Goal: Navigation & Orientation: Find specific page/section

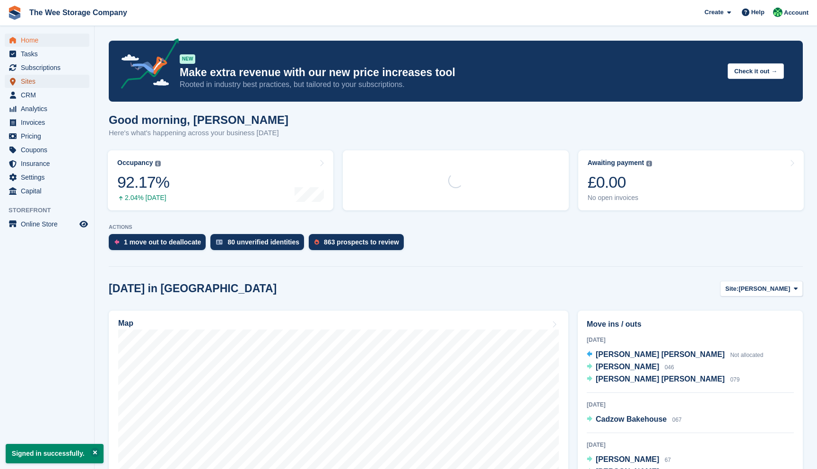
click at [42, 86] on span "Sites" at bounding box center [49, 81] width 57 height 13
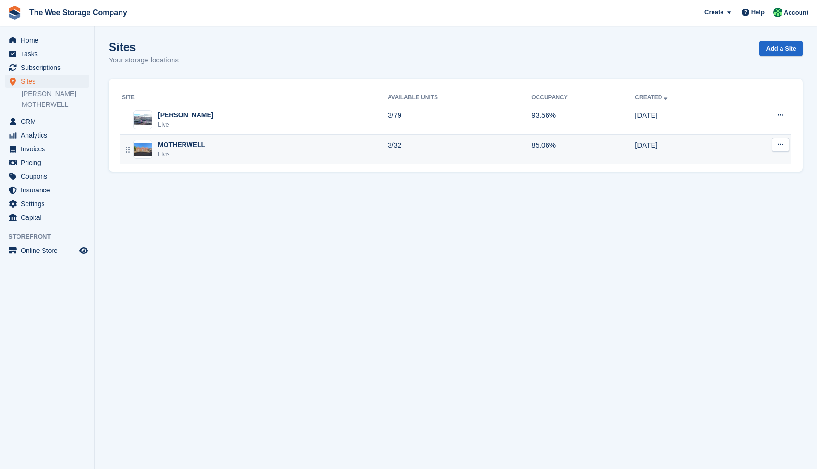
click at [190, 144] on div "MOTHERWELL" at bounding box center [181, 145] width 47 height 10
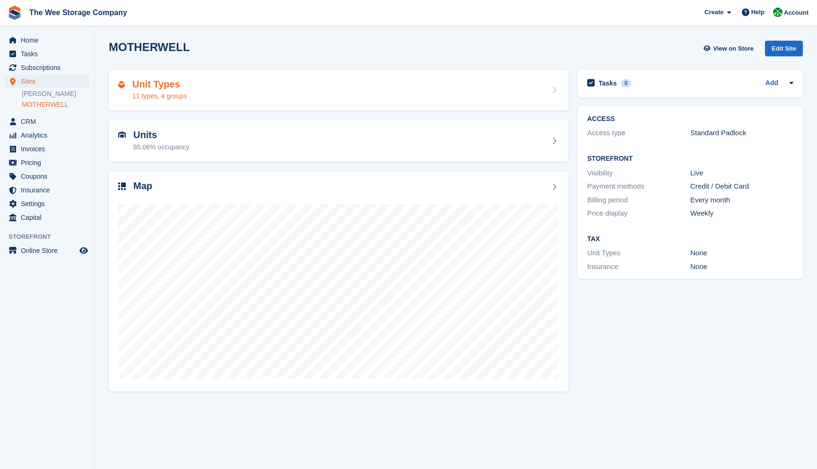
click at [540, 88] on div "Unit Types 11 types, 4 groups" at bounding box center [338, 90] width 441 height 23
click at [565, 90] on div "Unit Types 11 types, 4 groups" at bounding box center [339, 91] width 460 height 42
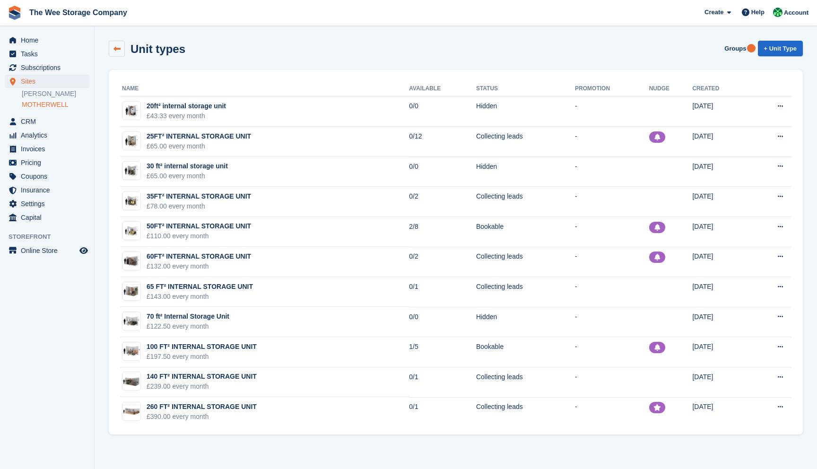
click at [118, 50] on icon at bounding box center [117, 48] width 7 height 7
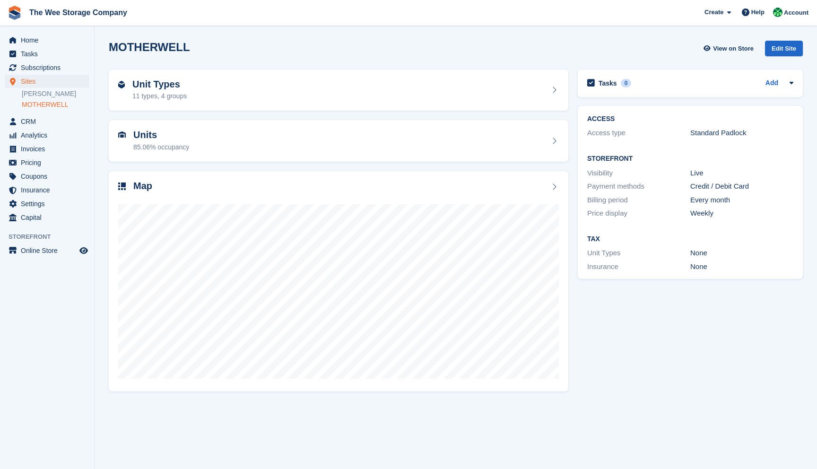
click at [140, 46] on h2 "MOTHERWELL" at bounding box center [149, 47] width 81 height 13
click at [44, 93] on link "[PERSON_NAME]" at bounding box center [56, 93] width 68 height 9
click at [166, 87] on h2 "Unit Types" at bounding box center [156, 84] width 48 height 11
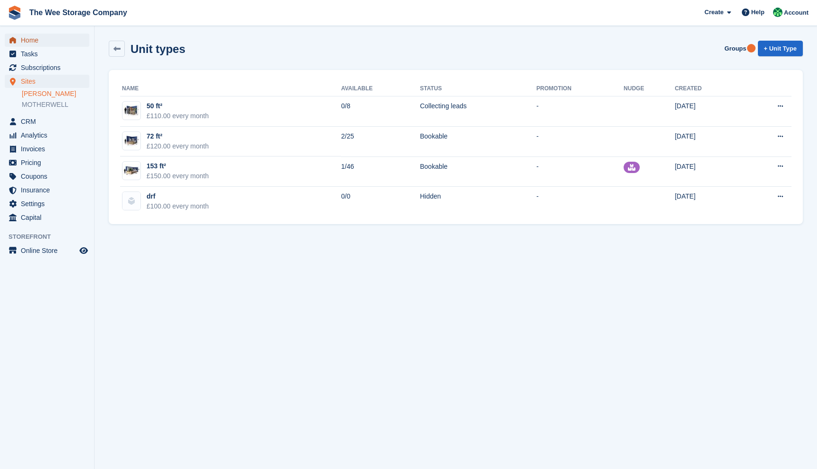
click at [26, 43] on span "Home" at bounding box center [49, 40] width 57 height 13
